Goal: Transaction & Acquisition: Purchase product/service

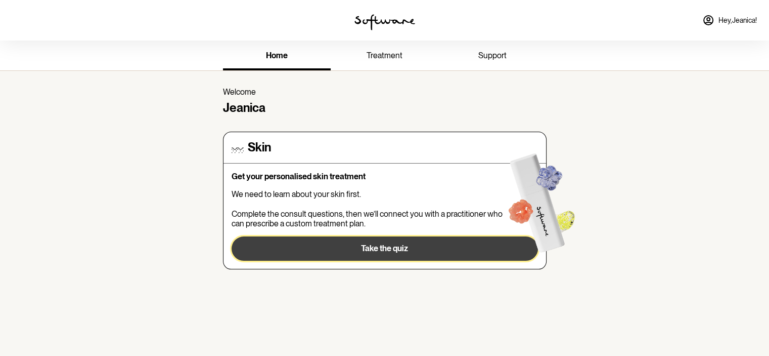
click at [431, 244] on button "Take the quiz" at bounding box center [385, 248] width 307 height 24
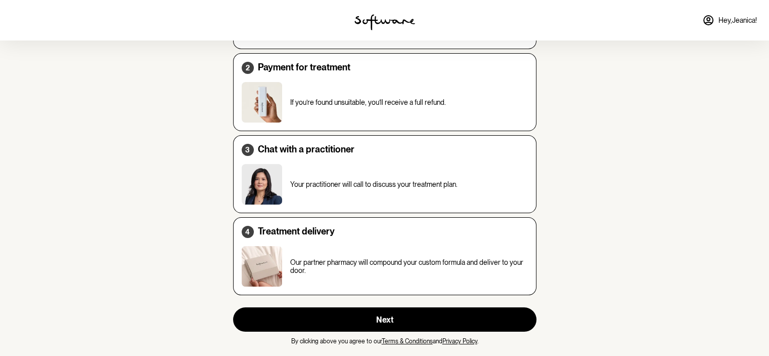
scroll to position [138, 0]
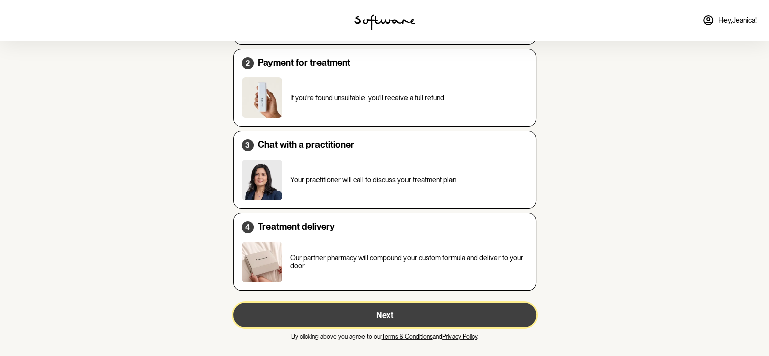
click at [381, 322] on button "Next" at bounding box center [384, 314] width 303 height 24
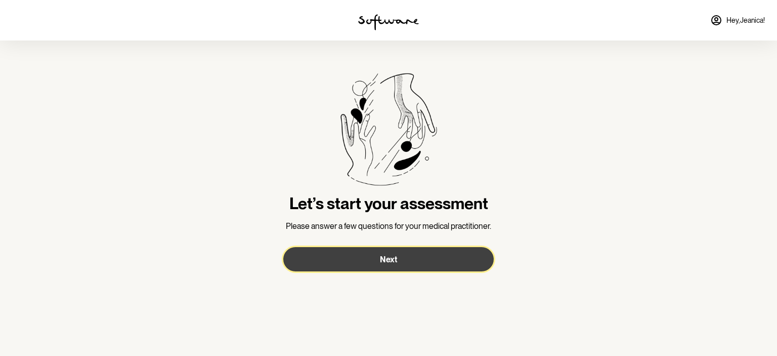
click at [379, 260] on button "Next" at bounding box center [388, 259] width 210 height 24
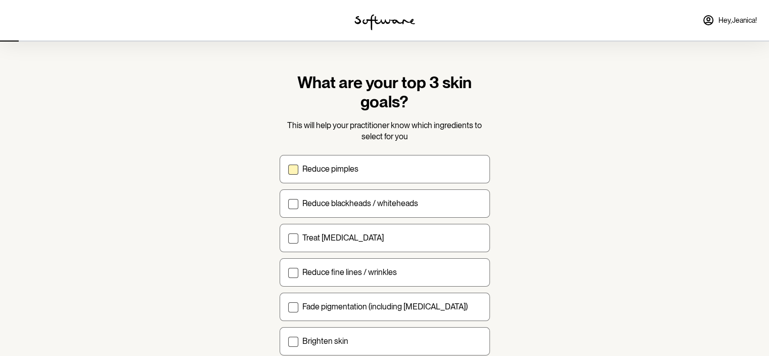
click at [354, 177] on label "Reduce pimples" at bounding box center [385, 169] width 210 height 28
click at [288, 169] on input "Reduce pimples" at bounding box center [288, 168] width 1 height 1
checkbox input "true"
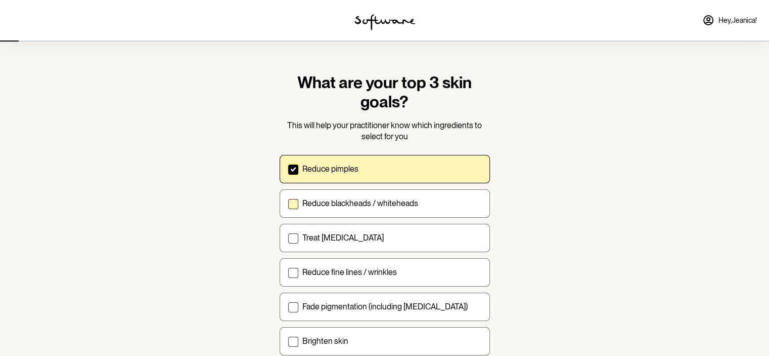
click at [364, 200] on p "Reduce blackheads / whiteheads" at bounding box center [360, 203] width 116 height 10
click at [288, 203] on input "Reduce blackheads / whiteheads" at bounding box center [288, 203] width 1 height 1
checkbox input "true"
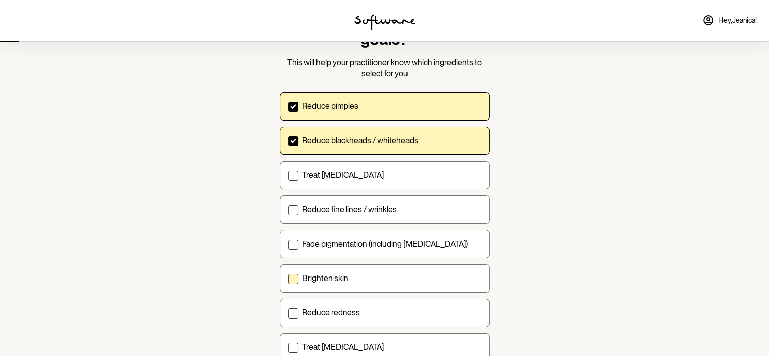
click at [358, 291] on label "Brighten skin" at bounding box center [385, 278] width 210 height 28
click at [288, 278] on input "Brighten skin" at bounding box center [288, 278] width 1 height 1
checkbox input "true"
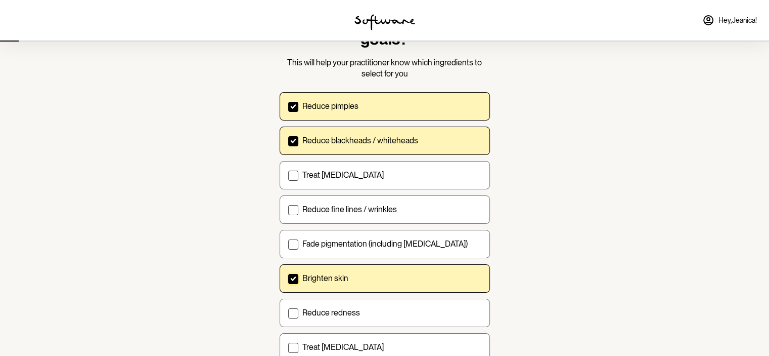
scroll to position [139, 0]
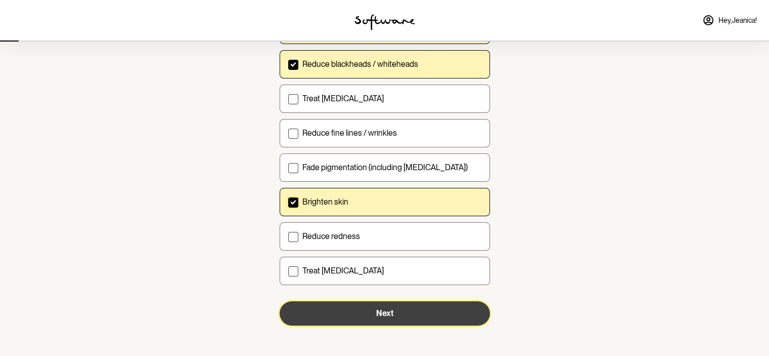
click at [362, 314] on button "Next" at bounding box center [385, 313] width 210 height 24
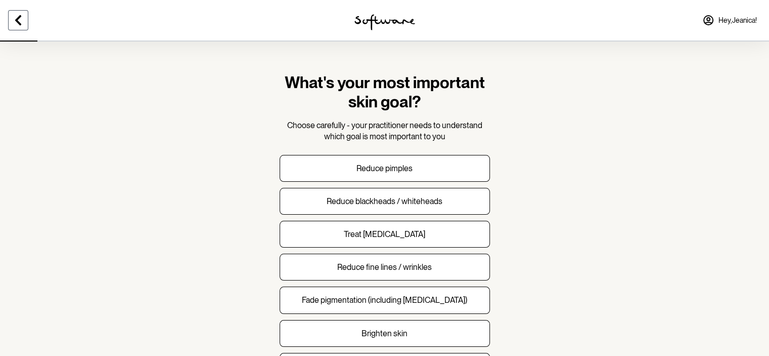
click at [21, 24] on icon at bounding box center [18, 20] width 6 height 10
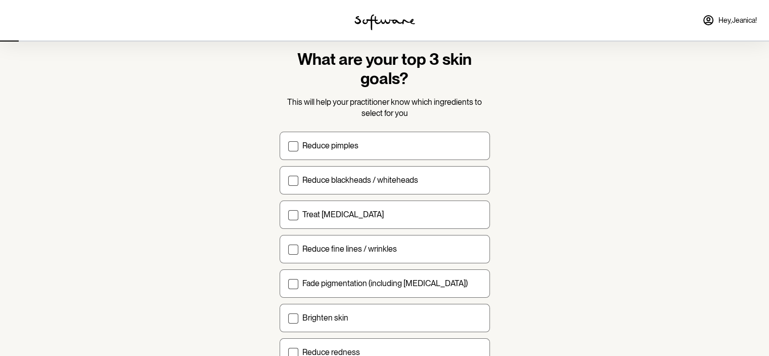
scroll to position [22, 0]
click at [322, 149] on p "Reduce pimples" at bounding box center [330, 147] width 56 height 10
click at [288, 147] on input "Reduce pimples" at bounding box center [288, 146] width 1 height 1
checkbox input "true"
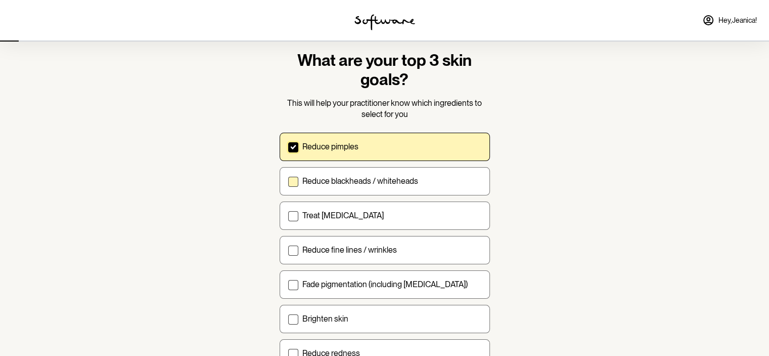
click at [333, 182] on p "Reduce blackheads / whiteheads" at bounding box center [360, 181] width 116 height 10
click at [288, 181] on input "Reduce blackheads / whiteheads" at bounding box center [288, 181] width 1 height 1
checkbox input "true"
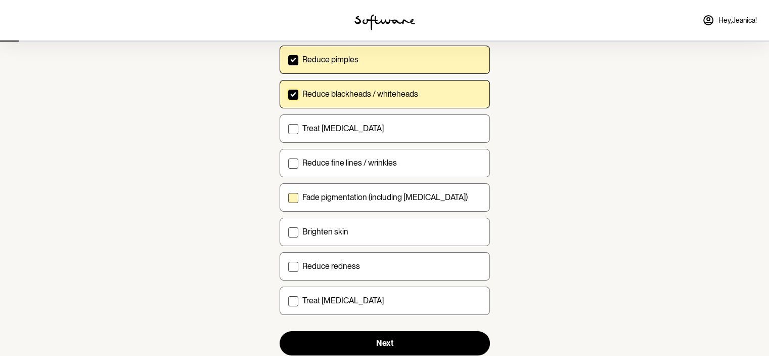
scroll to position [109, 0]
click at [307, 170] on label "Reduce fine lines / wrinkles" at bounding box center [385, 163] width 210 height 28
click at [288, 163] on input "Reduce fine lines / wrinkles" at bounding box center [288, 162] width 1 height 1
checkbox input "true"
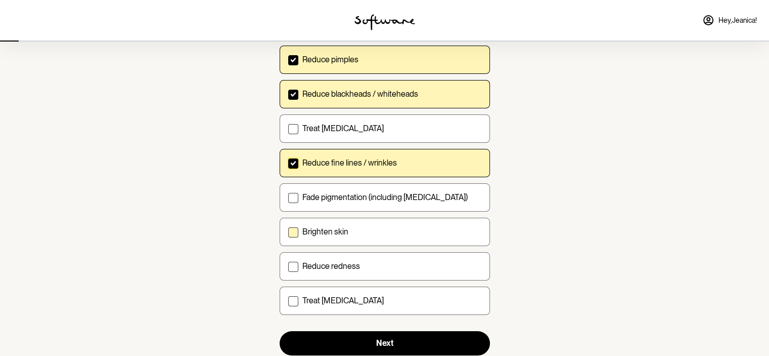
click at [327, 229] on p "Brighten skin" at bounding box center [325, 232] width 46 height 10
click at [288, 231] on input "Brighten skin" at bounding box center [288, 231] width 1 height 1
checkbox input "true"
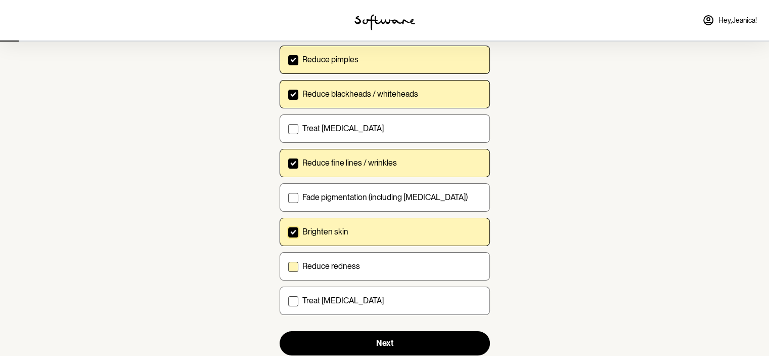
click at [355, 266] on p "Reduce redness" at bounding box center [331, 266] width 58 height 10
click at [288, 266] on input "Reduce redness" at bounding box center [288, 266] width 1 height 1
checkbox input "true"
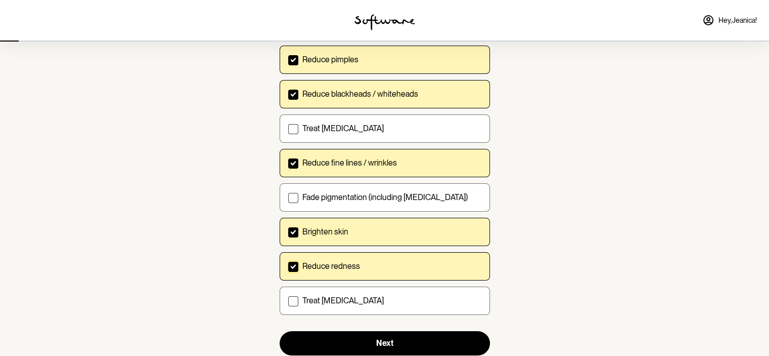
scroll to position [139, 0]
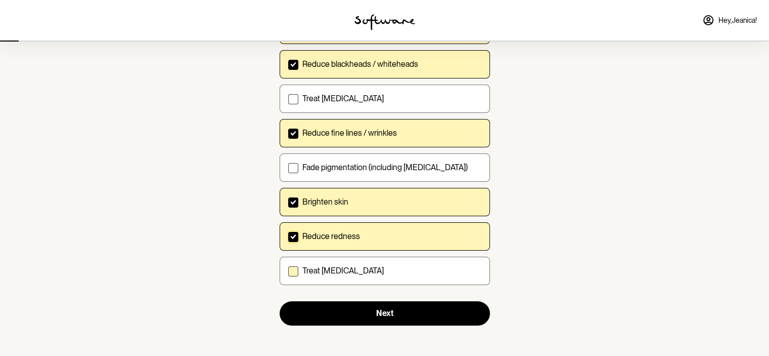
click at [358, 274] on label "Treat dry skin" at bounding box center [385, 270] width 210 height 28
click at [288, 271] on input "Treat dry skin" at bounding box center [288, 270] width 1 height 1
checkbox input "true"
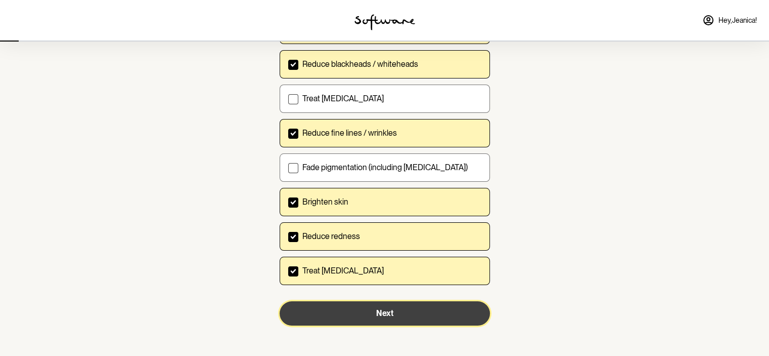
click at [382, 308] on span "Next" at bounding box center [384, 313] width 17 height 10
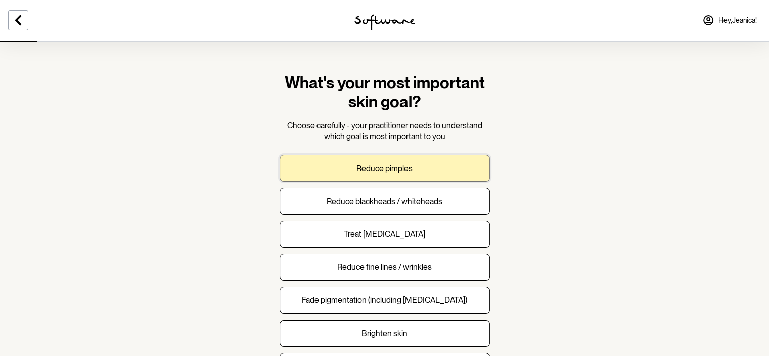
click at [408, 163] on p "Reduce pimples" at bounding box center [385, 168] width 56 height 10
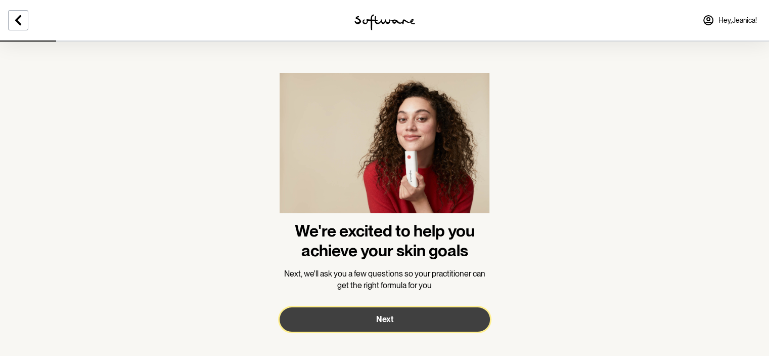
click at [409, 313] on button "Next" at bounding box center [385, 319] width 210 height 24
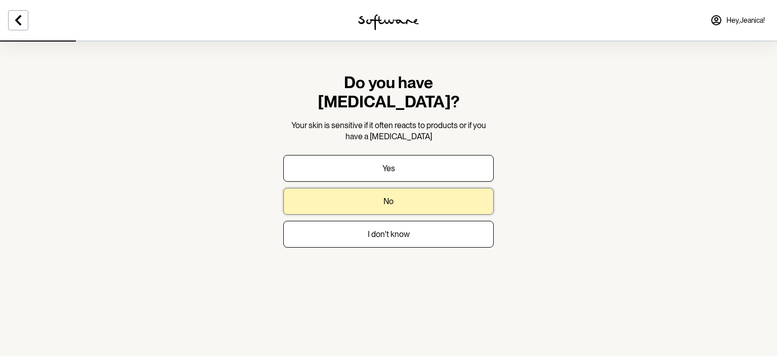
click at [357, 188] on button "No" at bounding box center [388, 201] width 210 height 27
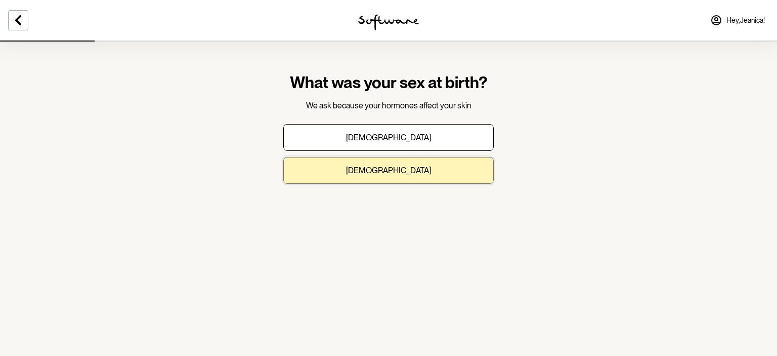
click at [356, 167] on button "Female" at bounding box center [388, 170] width 210 height 27
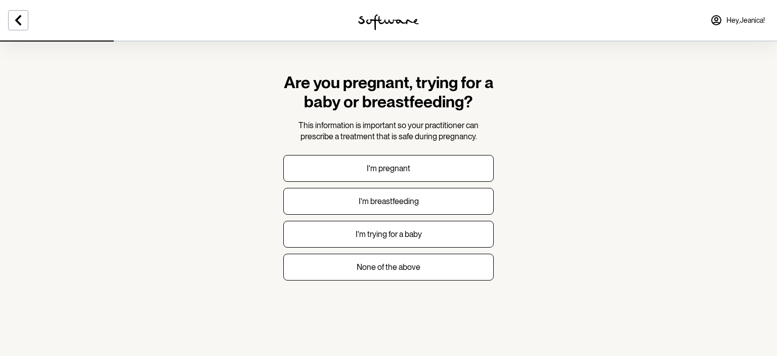
click at [371, 281] on section "Are you pregnant, trying for a baby or breastfeeding? This information is impor…" at bounding box center [388, 184] width 227 height 288
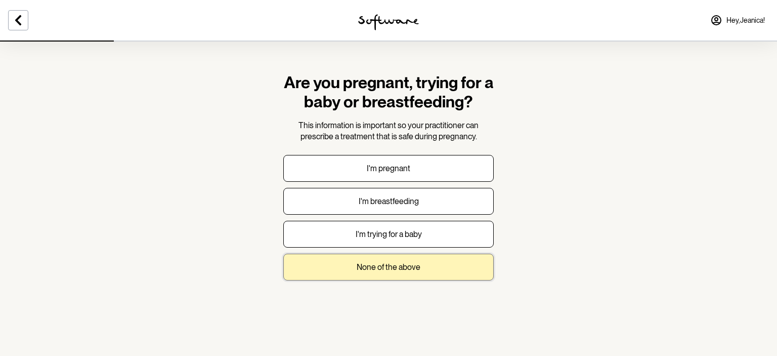
click at [372, 270] on p "None of the above" at bounding box center [389, 267] width 64 height 10
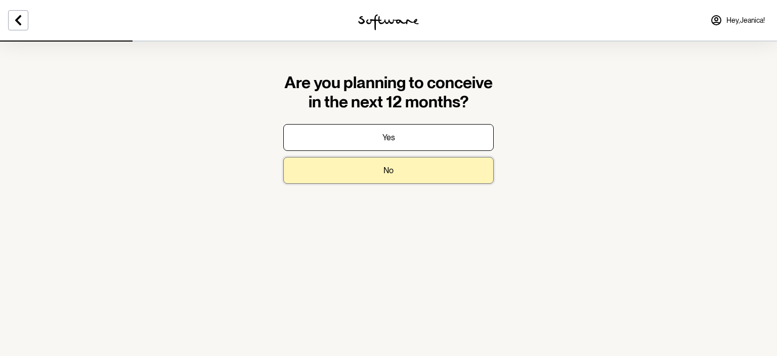
click at [353, 171] on button "No" at bounding box center [388, 170] width 210 height 27
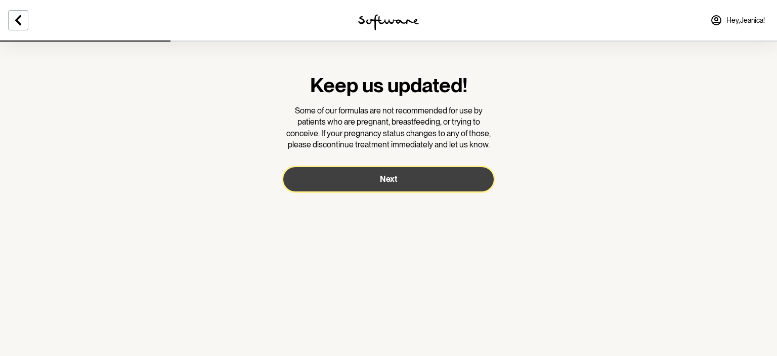
click at [353, 178] on button "Next" at bounding box center [388, 179] width 210 height 24
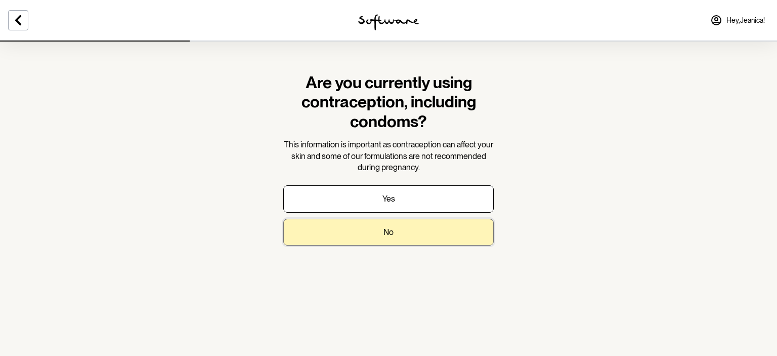
click at [392, 226] on button "No" at bounding box center [388, 231] width 210 height 27
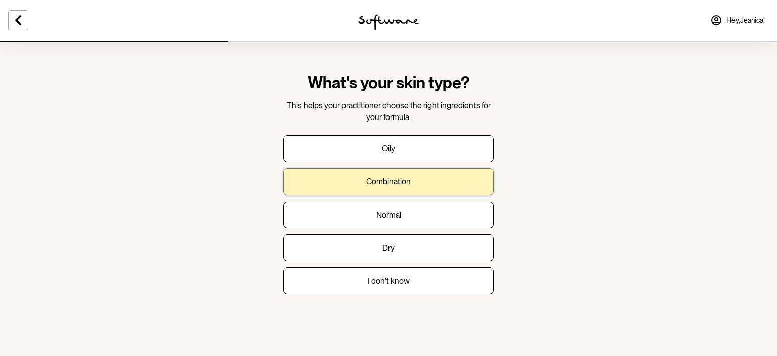
click at [387, 176] on button "Combination" at bounding box center [388, 181] width 210 height 27
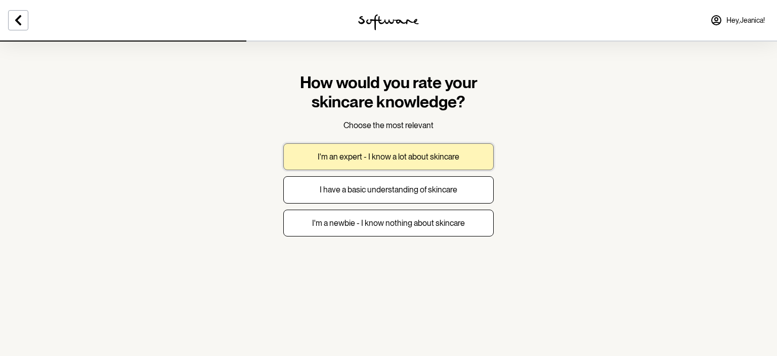
click at [378, 165] on button "I'm an expert - I know a lot about skincare" at bounding box center [388, 156] width 210 height 27
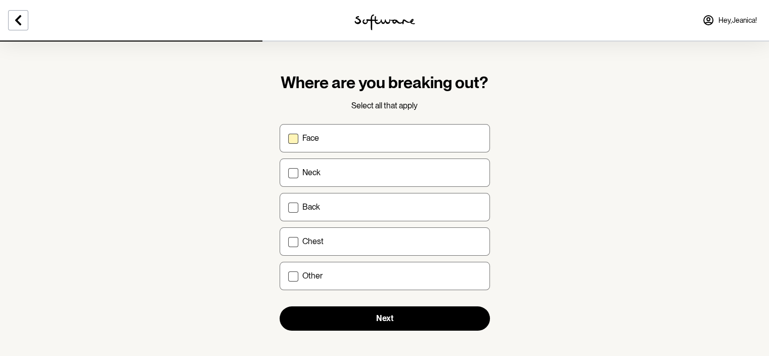
click at [366, 146] on label "Face" at bounding box center [385, 138] width 210 height 28
click at [288, 138] on input "Face" at bounding box center [288, 138] width 1 height 1
checkbox input "true"
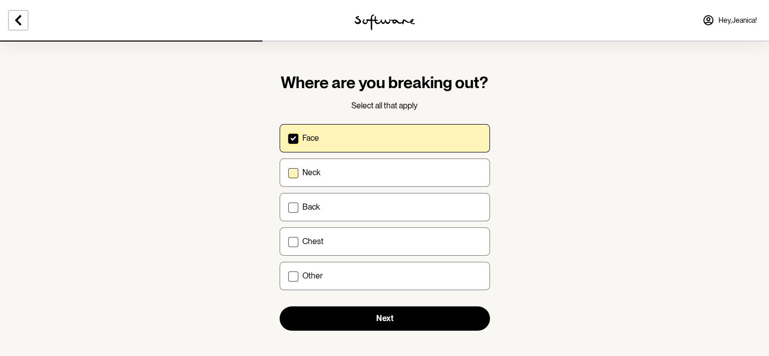
click at [364, 164] on label "Neck" at bounding box center [385, 172] width 210 height 28
click at [288, 172] on input "Neck" at bounding box center [288, 172] width 1 height 1
checkbox input "true"
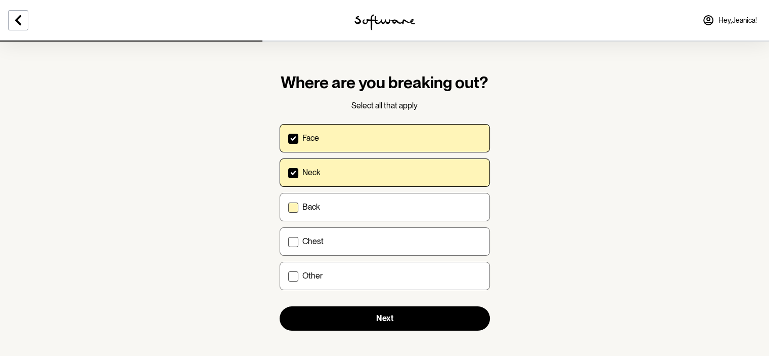
click at [363, 220] on label "Back" at bounding box center [385, 207] width 210 height 28
click at [288, 207] on input "Back" at bounding box center [288, 206] width 1 height 1
checkbox input "true"
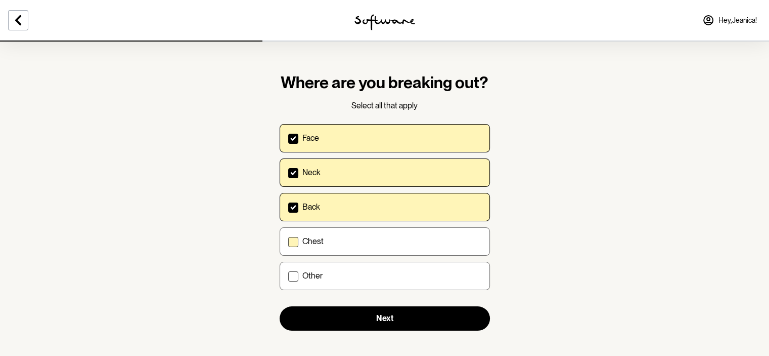
click at [367, 246] on label "Chest" at bounding box center [385, 241] width 210 height 28
click at [288, 241] on input "Chest" at bounding box center [288, 241] width 1 height 1
checkbox input "true"
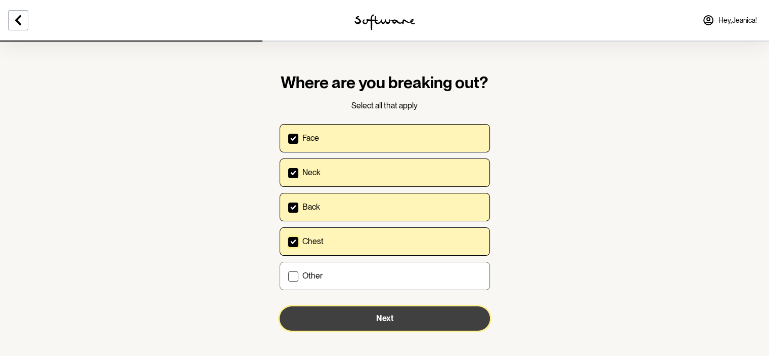
click at [379, 318] on span "Next" at bounding box center [384, 318] width 17 height 10
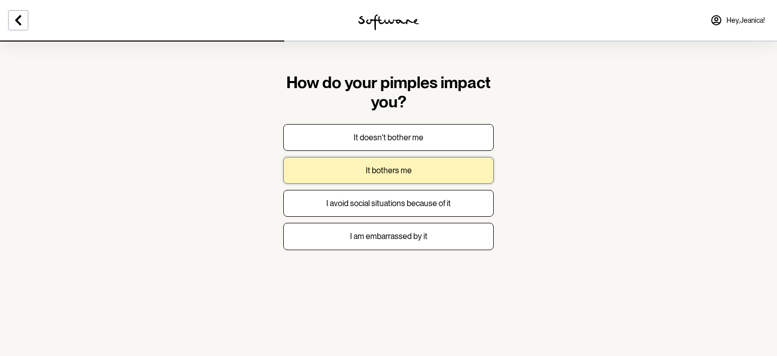
click at [377, 170] on p "It bothers me" at bounding box center [389, 170] width 46 height 10
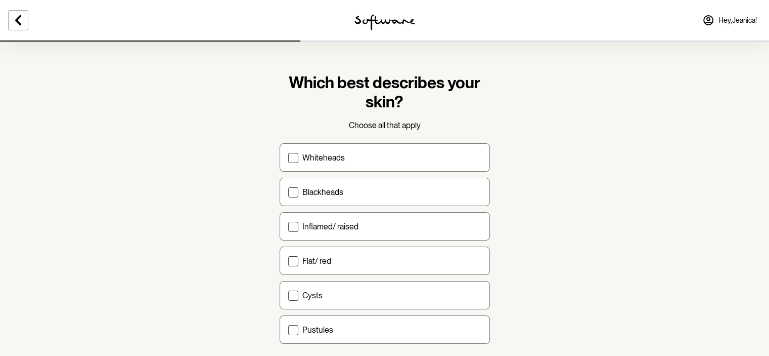
scroll to position [59, 0]
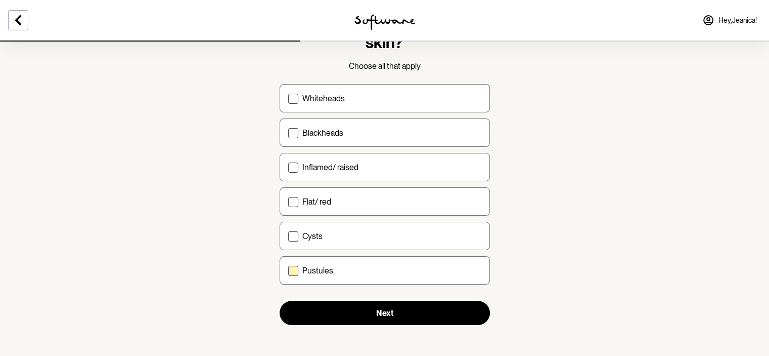
click at [382, 277] on label "Pustules" at bounding box center [385, 270] width 210 height 28
click at [288, 271] on input "Pustules" at bounding box center [288, 270] width 1 height 1
checkbox input "true"
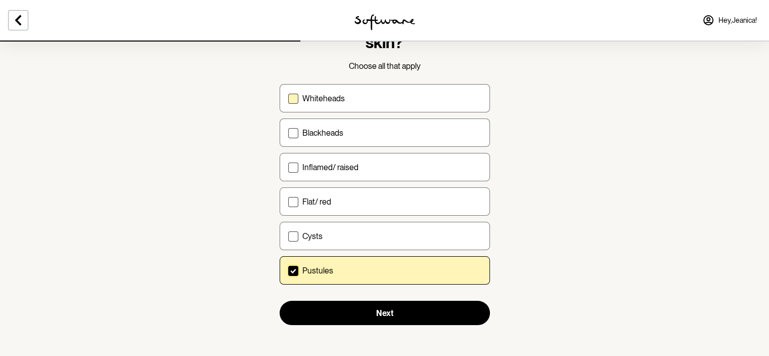
click at [373, 84] on label "Whiteheads" at bounding box center [385, 98] width 210 height 28
click at [288, 98] on input "Whiteheads" at bounding box center [288, 98] width 1 height 1
checkbox input "true"
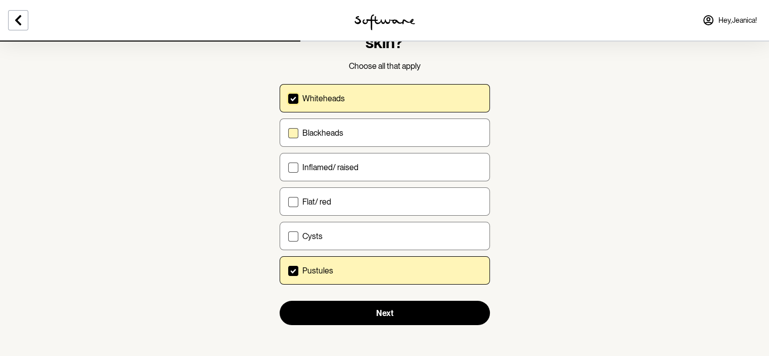
click at [366, 130] on div "Blackheads" at bounding box center [391, 133] width 179 height 10
click at [288, 133] on input "Blackheads" at bounding box center [288, 133] width 1 height 1
checkbox input "true"
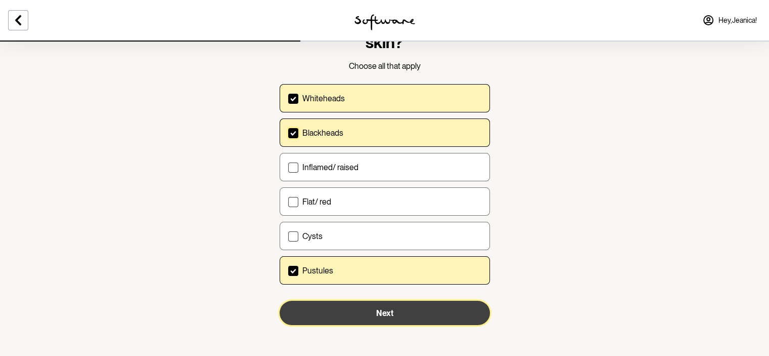
click at [390, 311] on span "Next" at bounding box center [384, 313] width 17 height 10
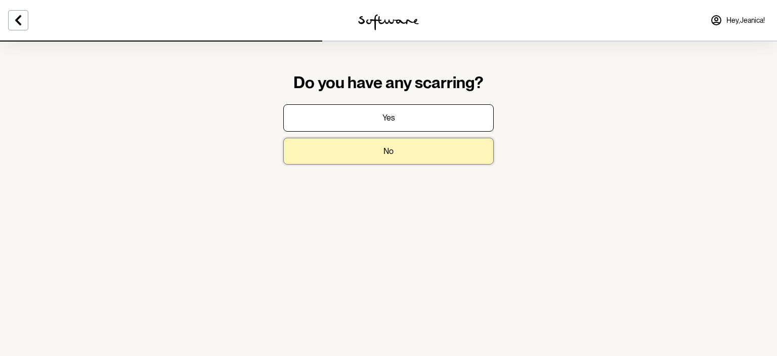
click at [422, 139] on button "No" at bounding box center [388, 151] width 210 height 27
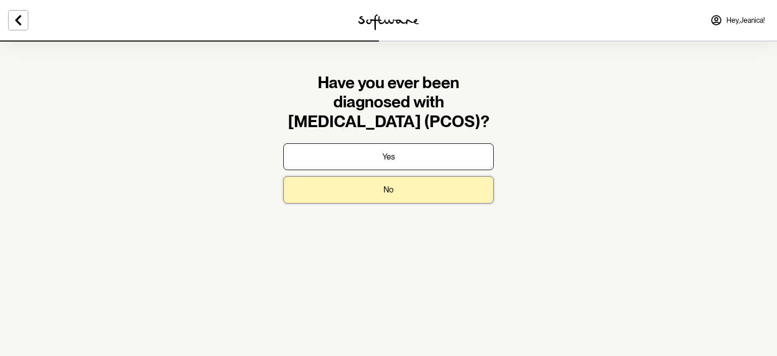
click at [431, 180] on button "No" at bounding box center [388, 189] width 210 height 27
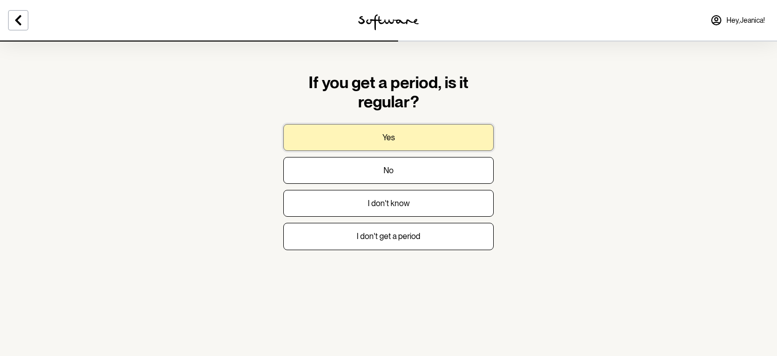
click at [420, 144] on button "Yes" at bounding box center [388, 137] width 210 height 27
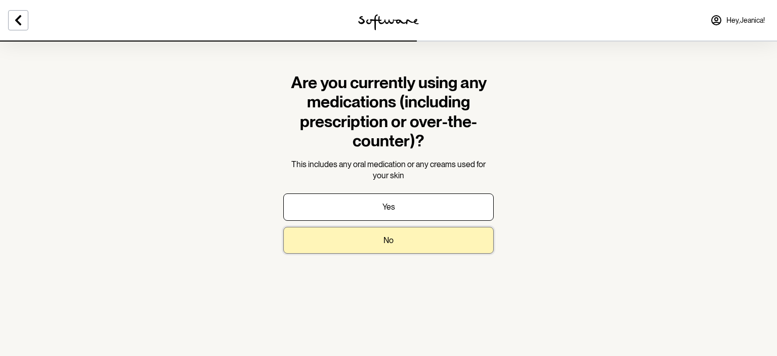
click at [432, 230] on button "No" at bounding box center [388, 240] width 210 height 27
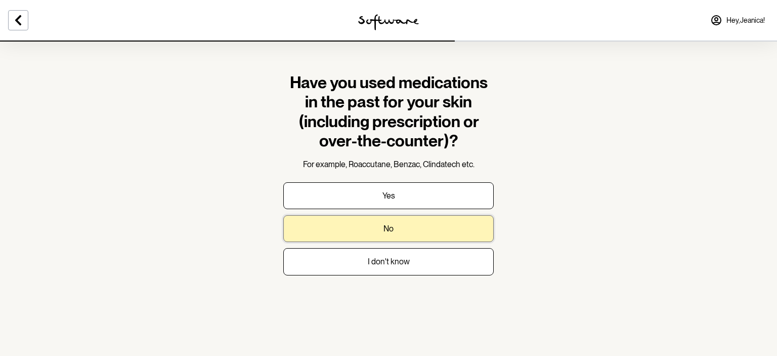
click at [424, 235] on button "No" at bounding box center [388, 228] width 210 height 27
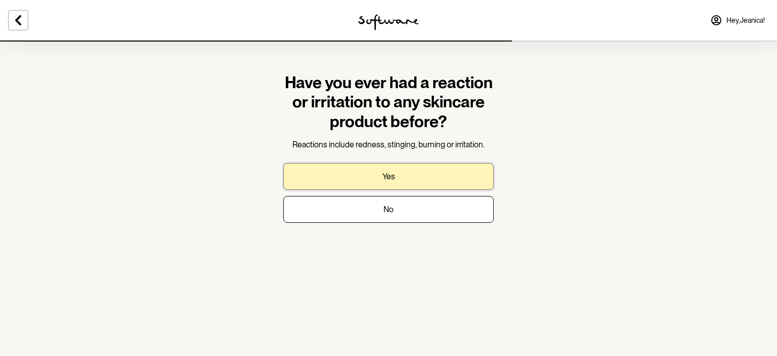
click at [415, 169] on button "Yes" at bounding box center [388, 176] width 210 height 27
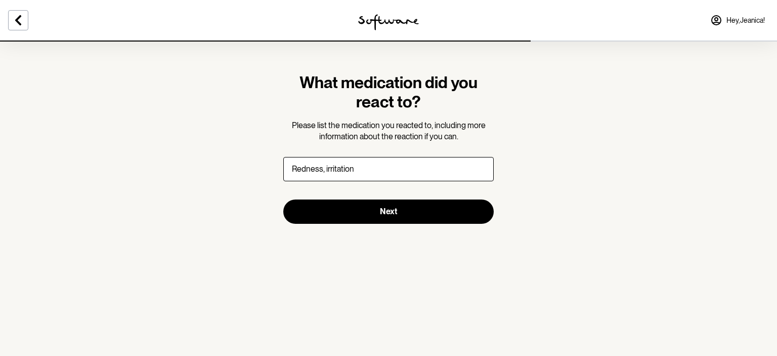
click at [293, 169] on input "Redness, irritation" at bounding box center [388, 169] width 210 height 24
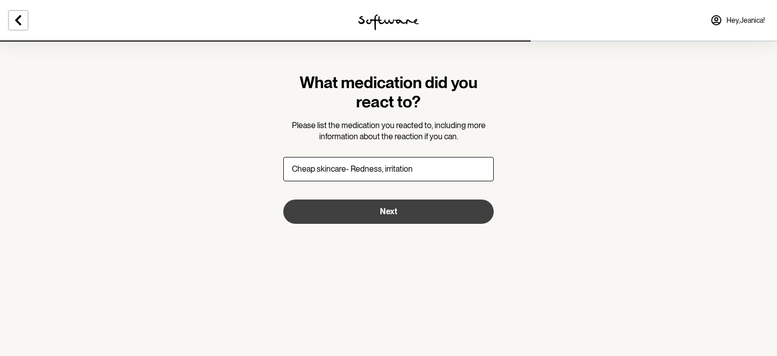
type input "Cheap skincare- Redness, irritation"
click at [378, 223] on button "Next" at bounding box center [388, 211] width 210 height 24
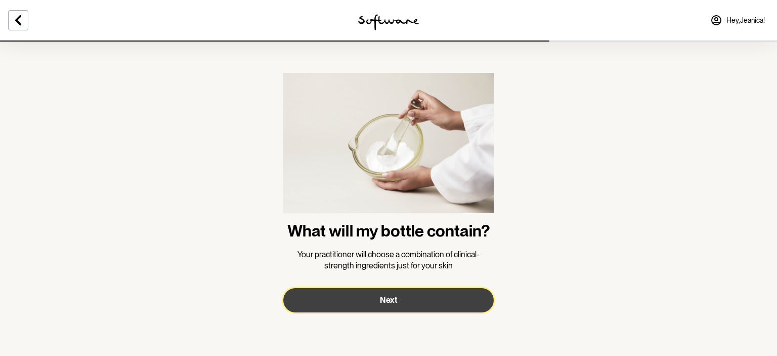
click at [397, 302] on button "Next" at bounding box center [388, 300] width 210 height 24
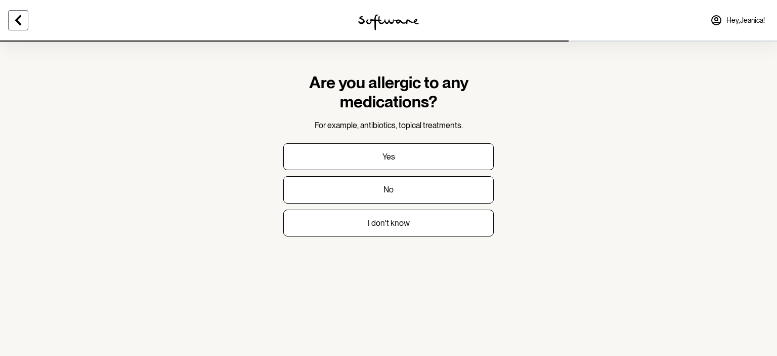
click at [17, 24] on icon at bounding box center [18, 20] width 12 height 12
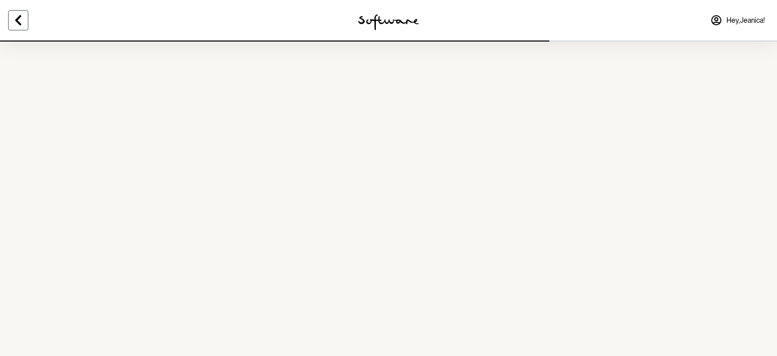
click at [17, 24] on icon at bounding box center [18, 20] width 12 height 12
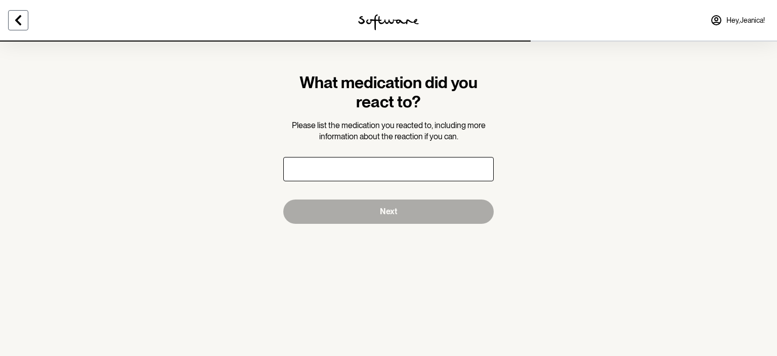
click at [22, 21] on icon at bounding box center [18, 20] width 12 height 12
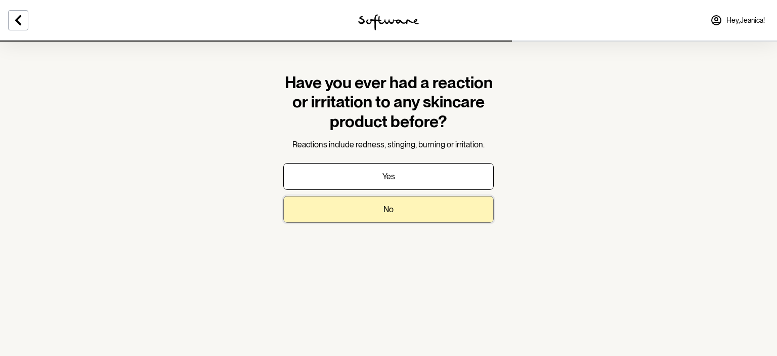
click at [327, 207] on button "No" at bounding box center [388, 209] width 210 height 27
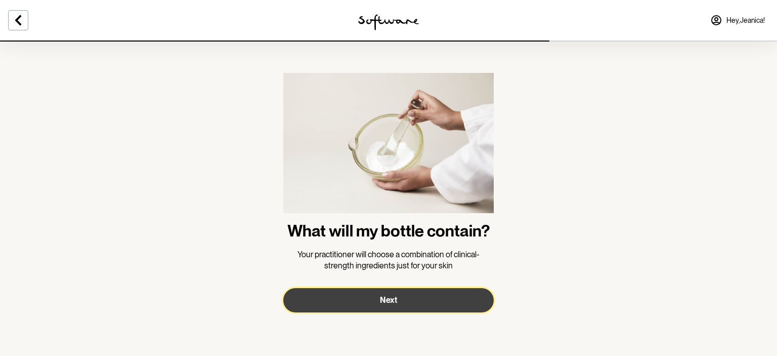
click at [337, 298] on button "Next" at bounding box center [388, 300] width 210 height 24
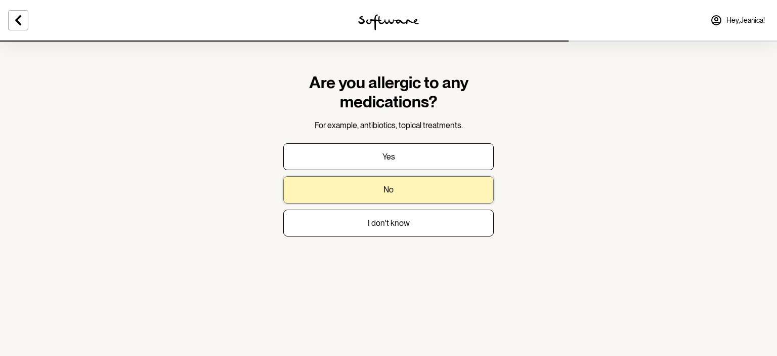
click at [356, 194] on button "No" at bounding box center [388, 189] width 210 height 27
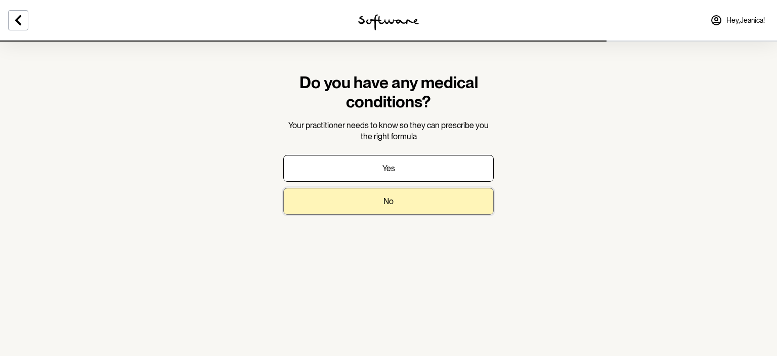
click at [367, 204] on button "No" at bounding box center [388, 201] width 210 height 27
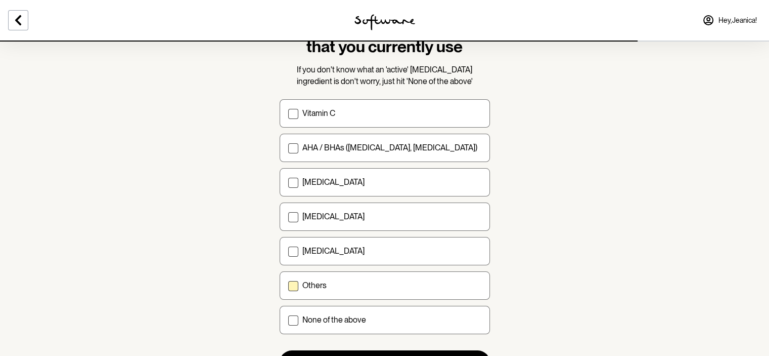
scroll to position [77, 0]
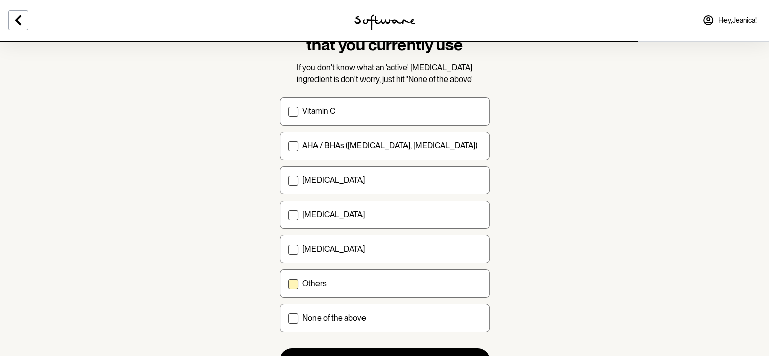
click at [341, 281] on div "Others" at bounding box center [391, 283] width 179 height 10
click at [288, 283] on input "Others" at bounding box center [288, 283] width 1 height 1
checkbox input "true"
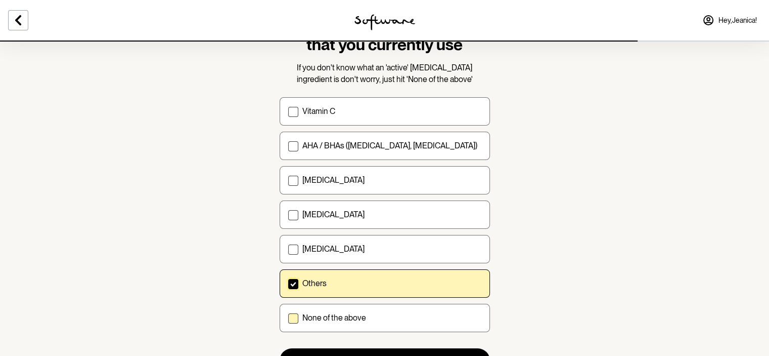
click at [348, 308] on label "None of the above" at bounding box center [385, 317] width 210 height 28
click at [288, 318] on input "None of the above" at bounding box center [288, 318] width 1 height 1
checkbox input "true"
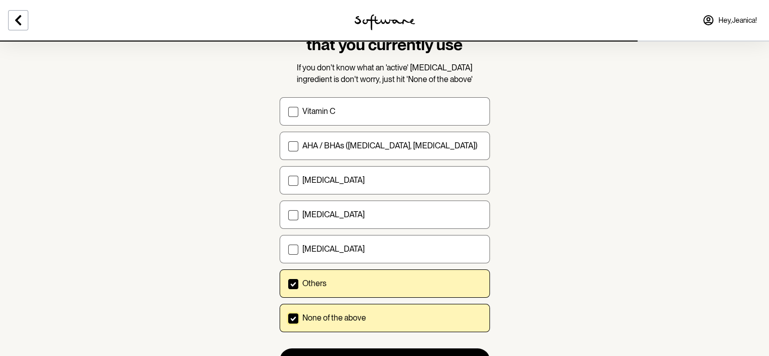
click at [336, 276] on label "Others" at bounding box center [385, 283] width 210 height 28
click at [288, 283] on input "Others" at bounding box center [288, 283] width 1 height 1
checkbox input "false"
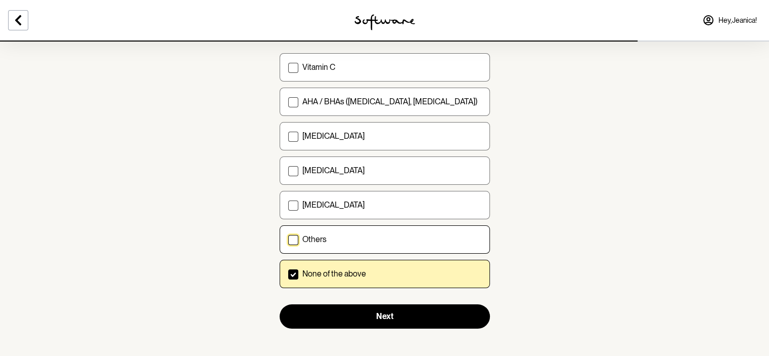
scroll to position [124, 0]
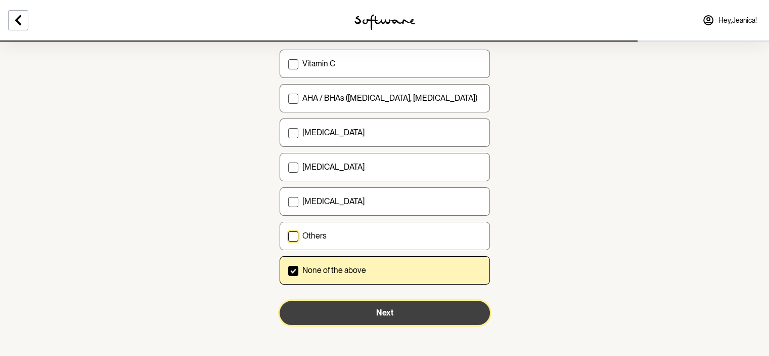
click at [405, 310] on button "Next" at bounding box center [385, 312] width 210 height 24
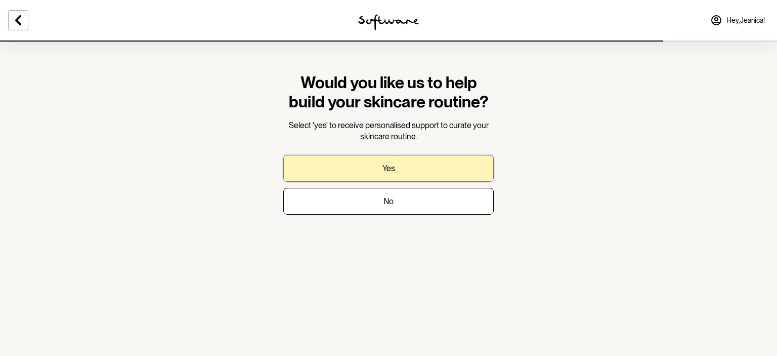
click at [432, 176] on button "Yes" at bounding box center [388, 168] width 210 height 27
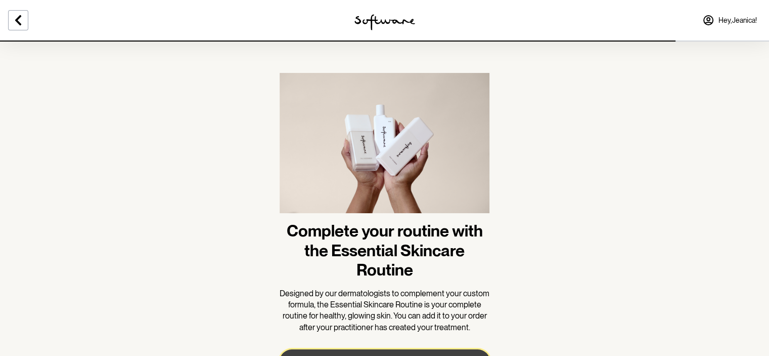
click at [404, 349] on button "Next" at bounding box center [385, 361] width 210 height 24
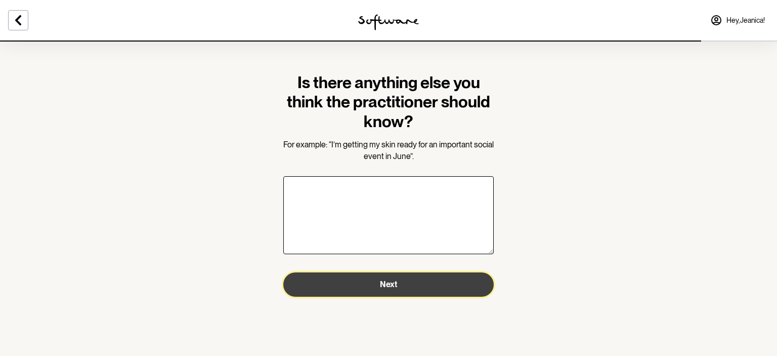
click at [409, 281] on button "Next" at bounding box center [388, 284] width 210 height 24
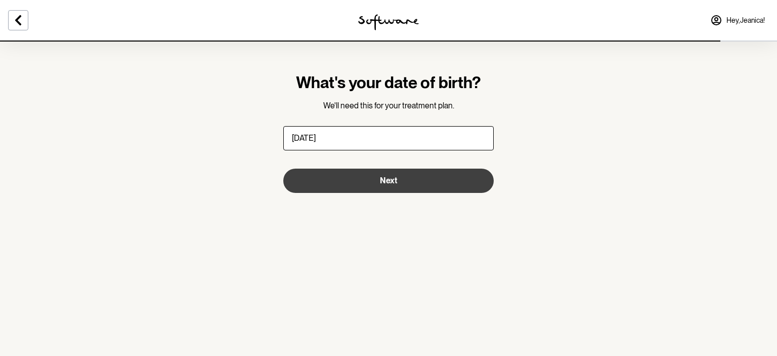
type input "12/08/2011"
click at [437, 182] on button "Next" at bounding box center [388, 180] width 210 height 24
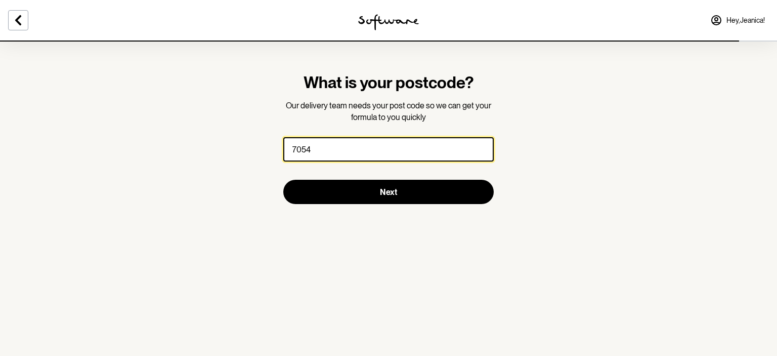
type input "7054"
click at [283, 180] on button "Next" at bounding box center [388, 192] width 210 height 24
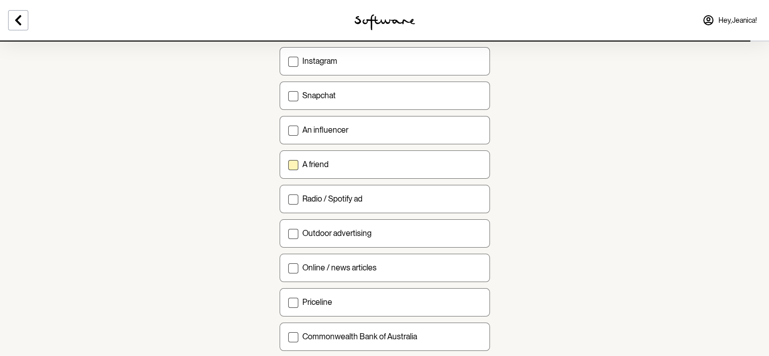
scroll to position [250, 0]
click at [337, 167] on label "A friend" at bounding box center [385, 163] width 210 height 28
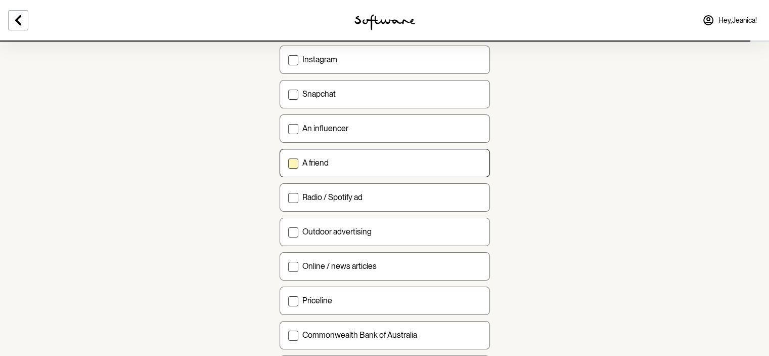
click at [288, 163] on input "A friend" at bounding box center [288, 162] width 1 height 1
checkbox input "true"
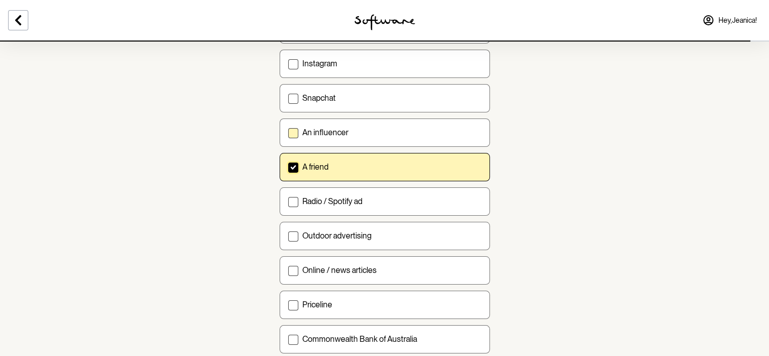
scroll to position [348, 0]
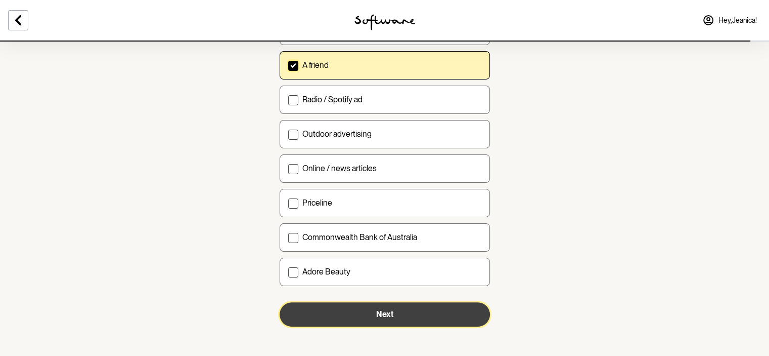
click at [386, 309] on span "Next" at bounding box center [384, 314] width 17 height 10
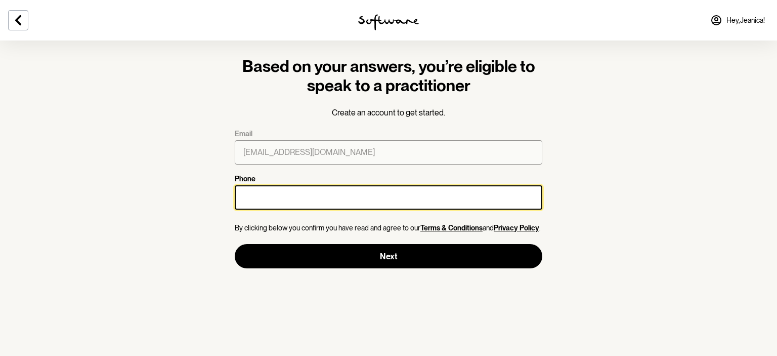
click at [299, 201] on input "Phone" at bounding box center [389, 197] width 308 height 24
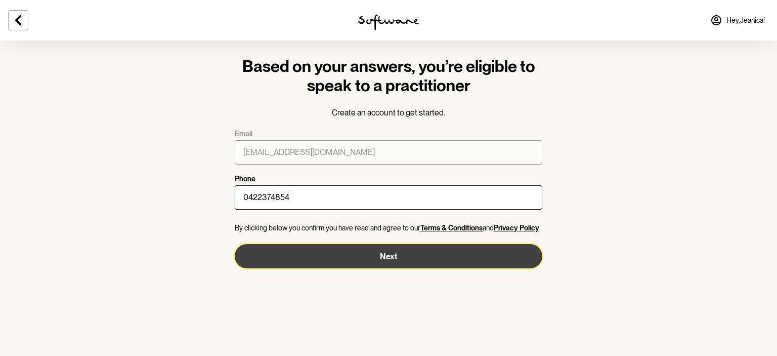
click at [291, 260] on button "Next" at bounding box center [389, 256] width 308 height 24
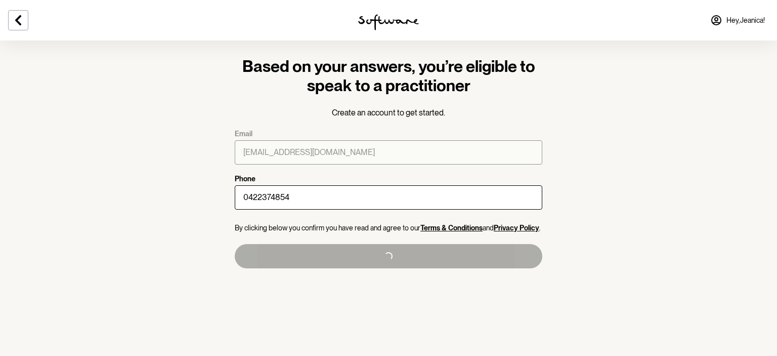
type input "+61422374854"
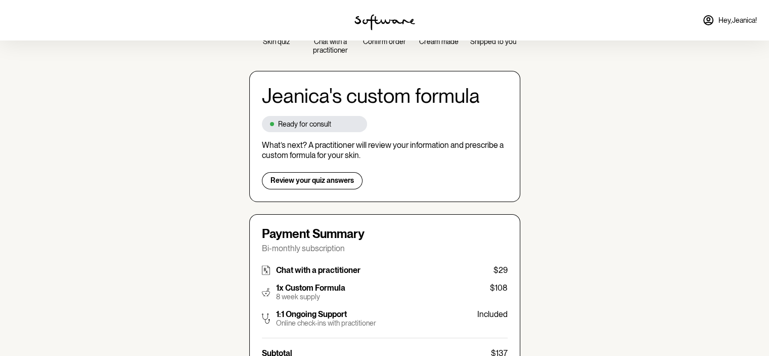
scroll to position [40, 0]
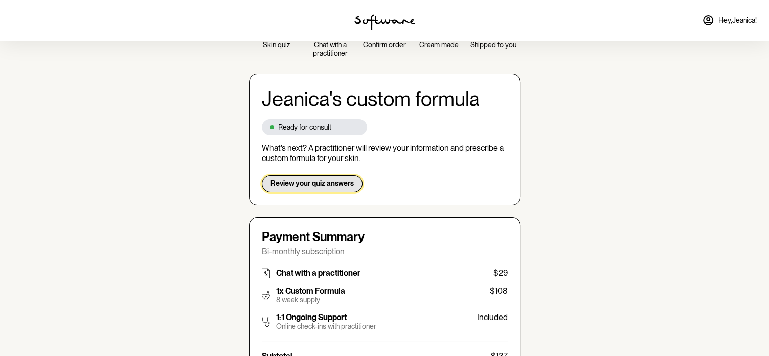
click at [352, 183] on button "Review your quiz answers" at bounding box center [312, 183] width 101 height 17
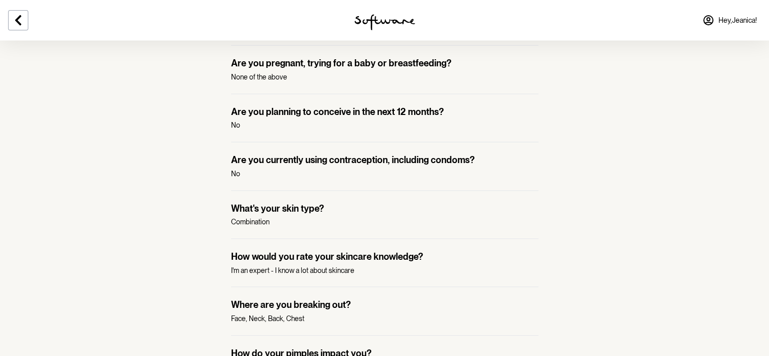
scroll to position [289, 0]
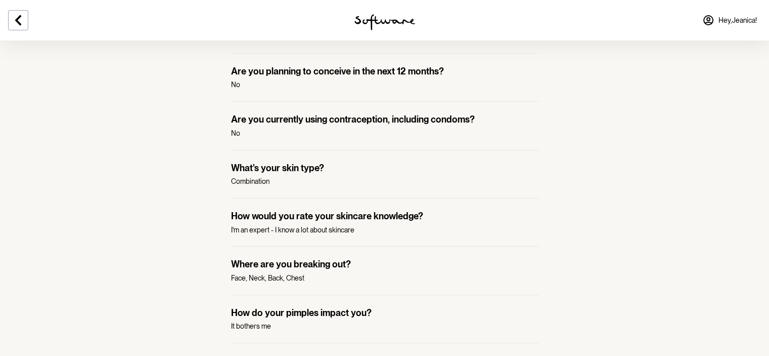
click at [7, 12] on div at bounding box center [128, 20] width 256 height 40
click at [19, 21] on icon at bounding box center [18, 20] width 12 height 12
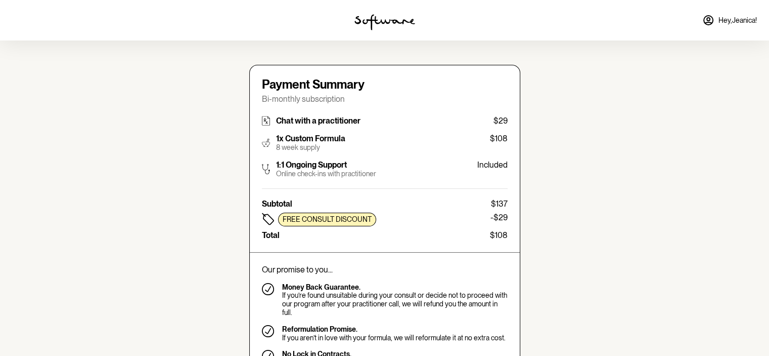
type input "jboonzaier2008@yahoo.com"
type input "+61422374854"
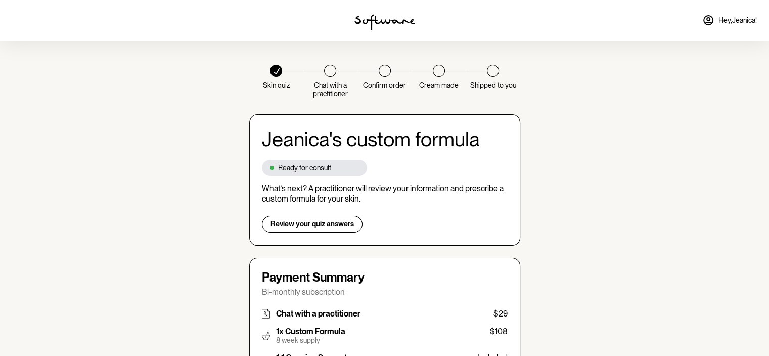
click at [329, 69] on div at bounding box center [330, 71] width 12 height 12
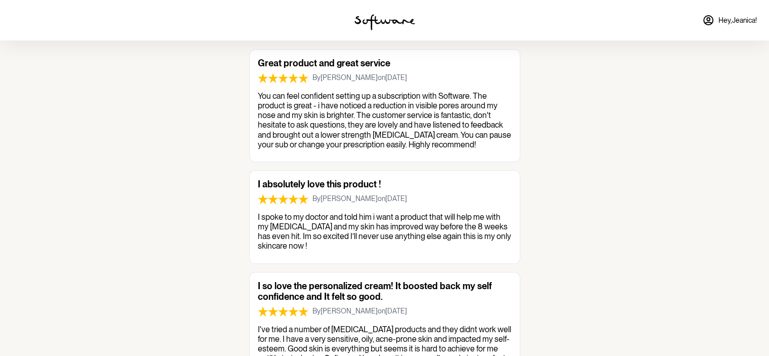
scroll to position [1191, 0]
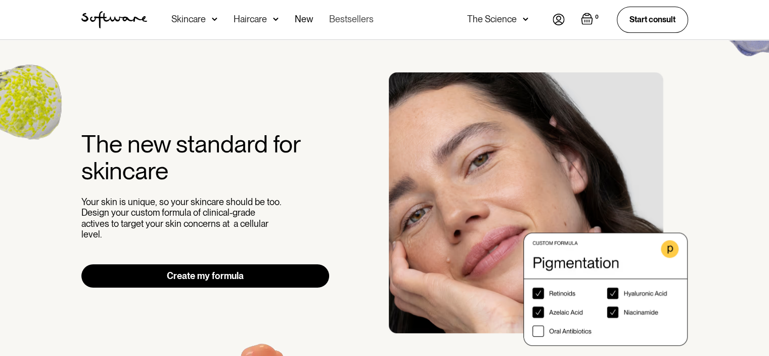
click at [334, 22] on link "Bestsellers" at bounding box center [351, 19] width 45 height 39
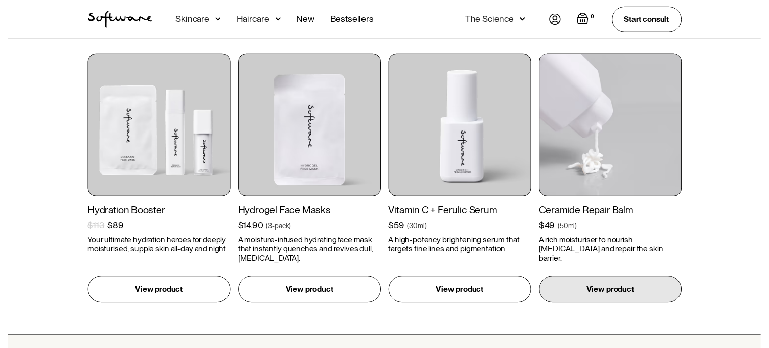
scroll to position [474, 0]
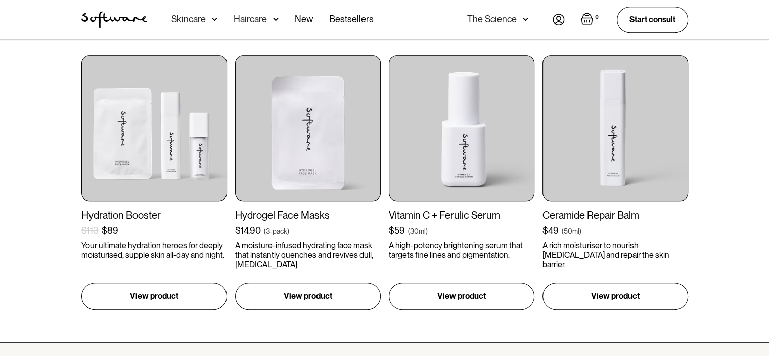
click at [508, 23] on div "The Science" at bounding box center [492, 19] width 50 height 10
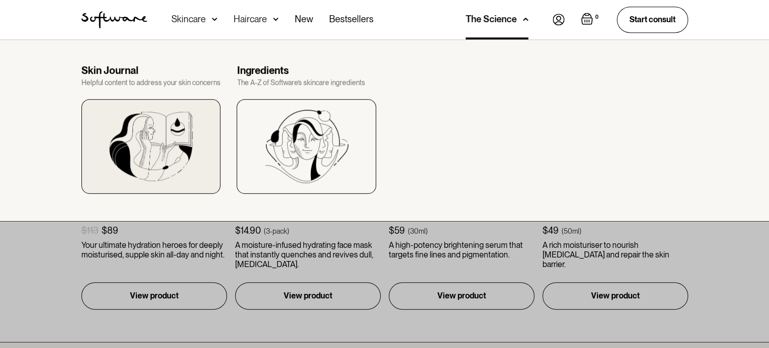
click at [197, 152] on div at bounding box center [151, 146] width 140 height 95
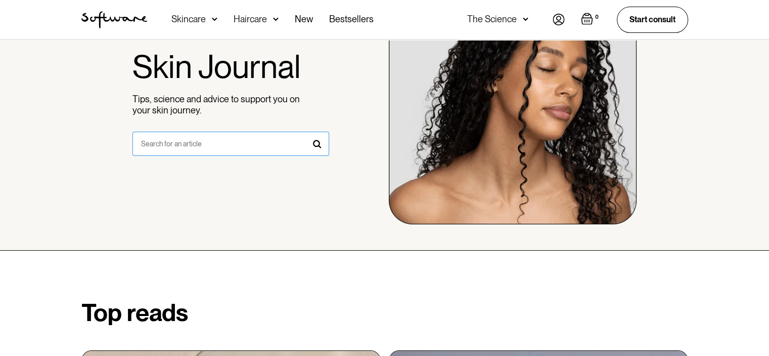
click at [184, 148] on input "search form" at bounding box center [231, 144] width 197 height 24
type input "acne"
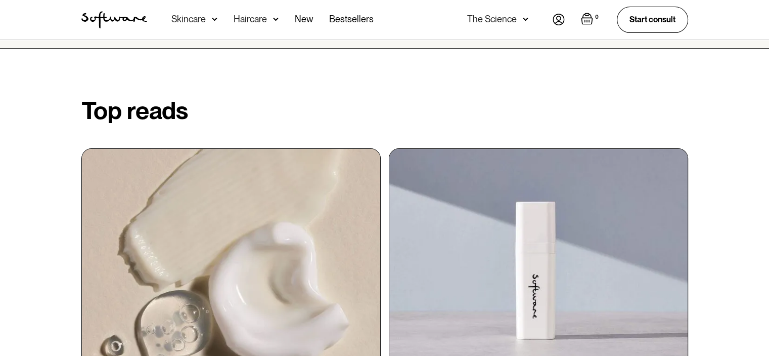
scroll to position [289, 0]
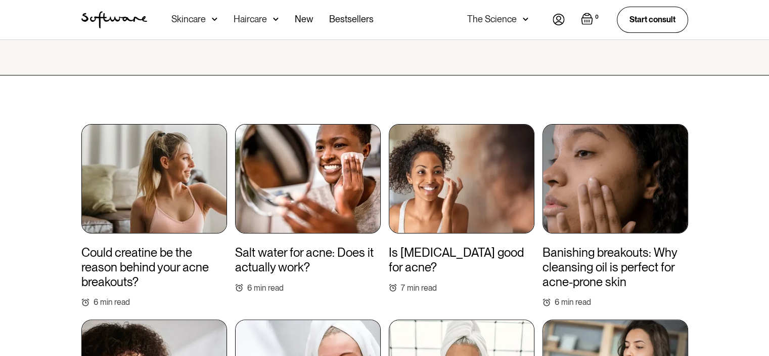
click at [160, 244] on link "Could creatine be the reason behind your acne breakouts? 6 min read" at bounding box center [154, 215] width 146 height 183
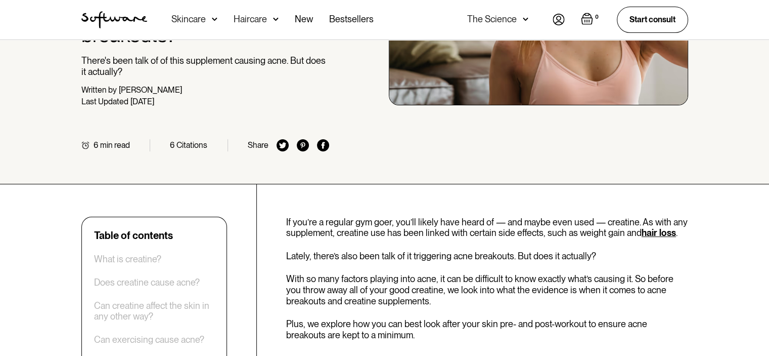
scroll to position [157, 0]
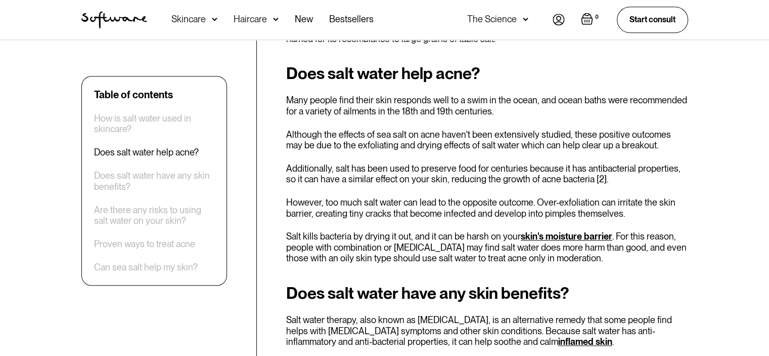
scroll to position [753, 0]
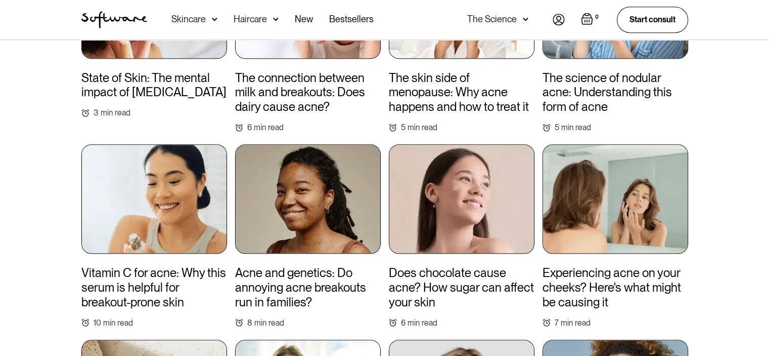
scroll to position [657, 0]
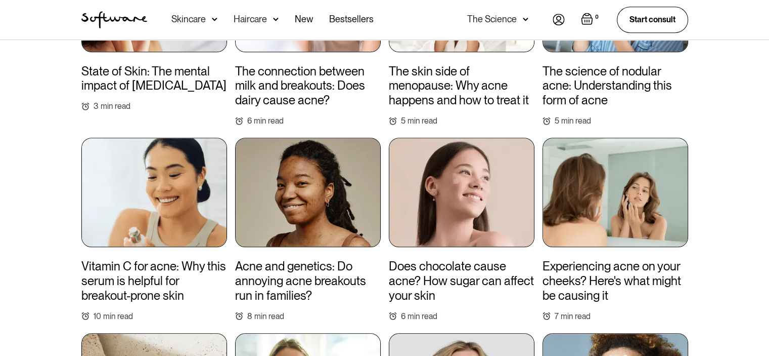
click at [498, 273] on h3 "Does chocolate cause acne? How sugar can affect your skin" at bounding box center [462, 280] width 146 height 43
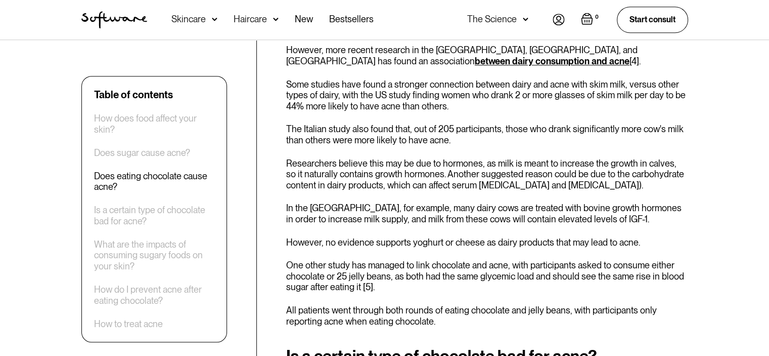
scroll to position [878, 0]
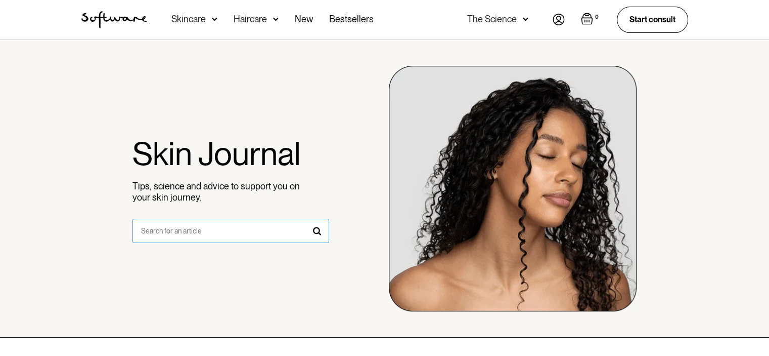
click at [259, 234] on input "search form" at bounding box center [231, 230] width 197 height 24
type input "back and neck acne"
click at [316, 232] on link "search form" at bounding box center [317, 230] width 24 height 24
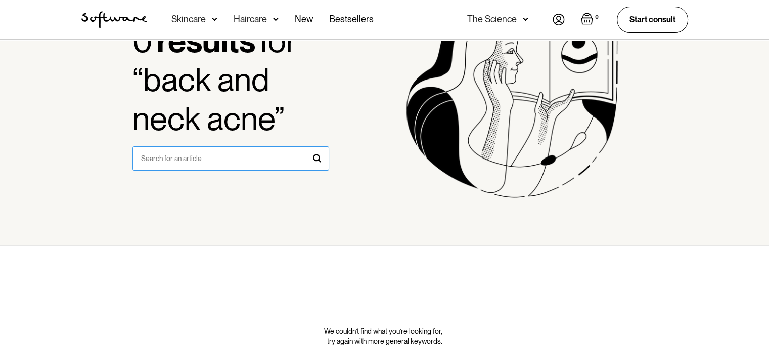
click at [224, 151] on input "search form" at bounding box center [231, 158] width 197 height 24
type input "back"
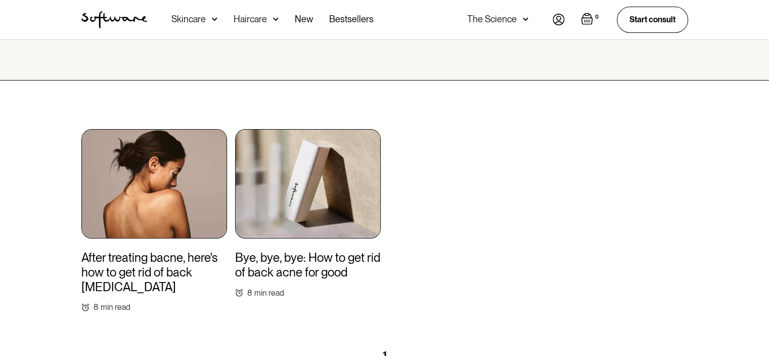
scroll to position [276, 0]
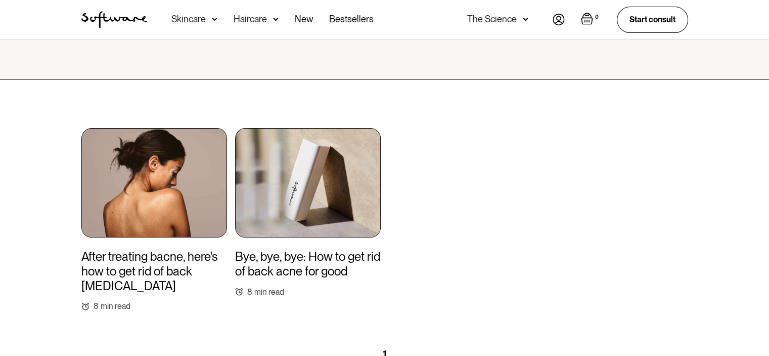
click at [265, 210] on img at bounding box center [308, 182] width 146 height 109
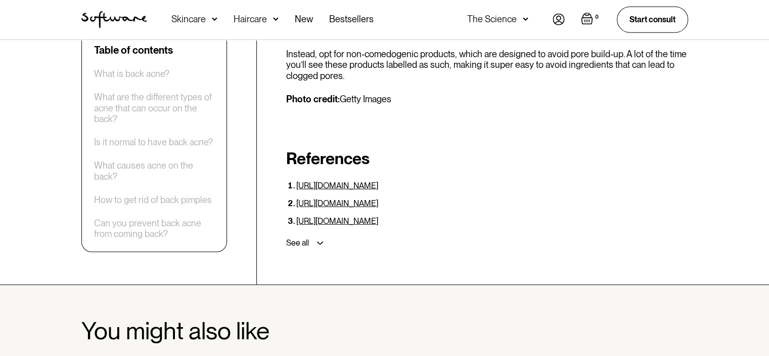
scroll to position [2694, 0]
